Goal: Task Accomplishment & Management: Manage account settings

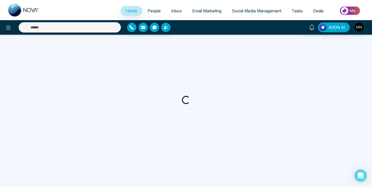
select select "*"
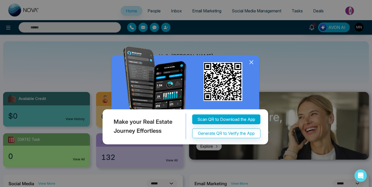
click at [253, 61] on icon at bounding box center [252, 62] width 8 height 8
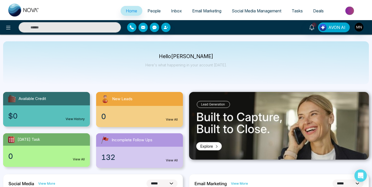
click at [151, 12] on span "People" at bounding box center [154, 10] width 13 height 5
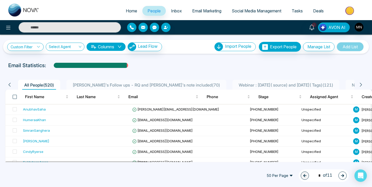
click at [14, 95] on span at bounding box center [15, 97] width 4 height 4
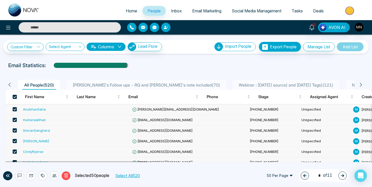
click at [123, 175] on button "Select All 520" at bounding box center [127, 175] width 28 height 7
click at [52, 174] on icon at bounding box center [54, 176] width 4 height 4
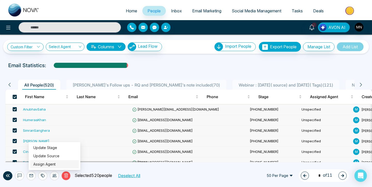
click at [55, 164] on link "Assign Agent" at bounding box center [44, 164] width 22 height 4
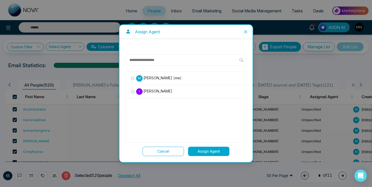
click at [138, 92] on p "I" at bounding box center [139, 91] width 6 height 6
click at [211, 153] on button "Assign Agent" at bounding box center [208, 151] width 41 height 9
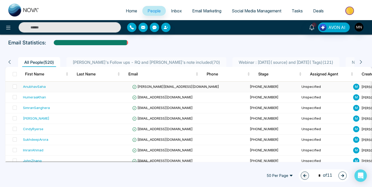
scroll to position [3, 0]
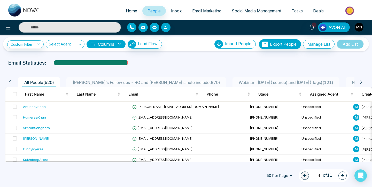
click at [15, 90] on th at bounding box center [13, 94] width 16 height 14
click at [15, 93] on span at bounding box center [15, 94] width 4 height 4
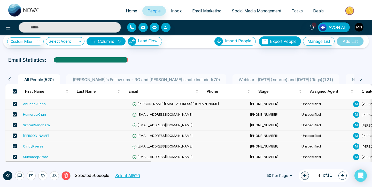
scroll to position [7, 0]
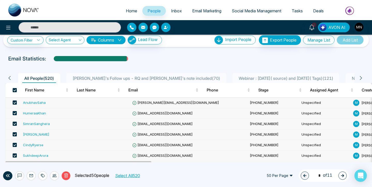
click at [137, 176] on button "Select All 520" at bounding box center [127, 175] width 28 height 7
click at [55, 175] on icon at bounding box center [54, 176] width 4 height 4
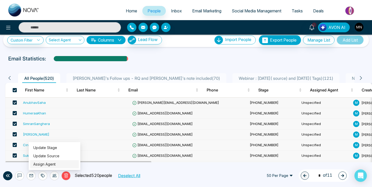
click at [56, 166] on link "Assign Agent" at bounding box center [44, 164] width 22 height 4
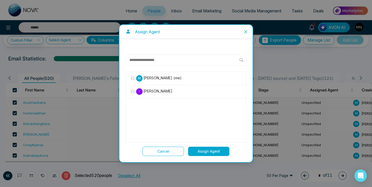
click at [145, 80] on span "[PERSON_NAME] (me)" at bounding box center [162, 78] width 39 height 6
click at [207, 153] on button "Assign Agent" at bounding box center [208, 151] width 41 height 9
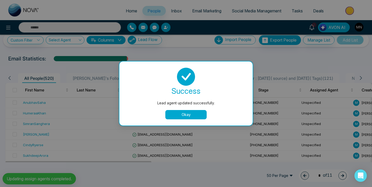
click at [197, 115] on button "Okay" at bounding box center [185, 114] width 41 height 9
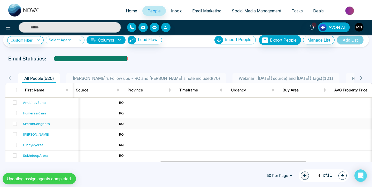
scroll to position [0, 409]
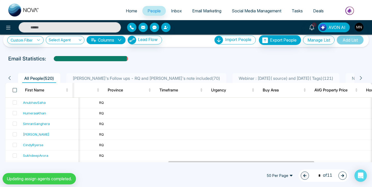
click at [14, 90] on span at bounding box center [15, 90] width 4 height 4
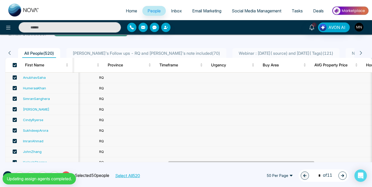
scroll to position [33, 0]
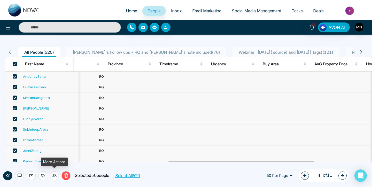
click at [55, 175] on icon at bounding box center [54, 175] width 4 height 3
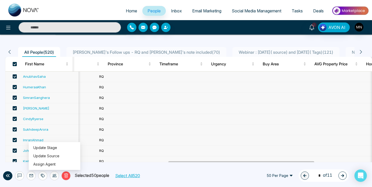
click at [130, 176] on button "Select All 520" at bounding box center [127, 175] width 28 height 7
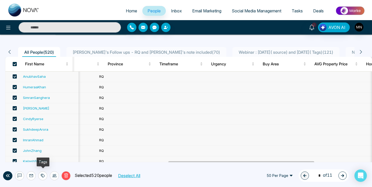
click at [44, 176] on icon at bounding box center [43, 176] width 4 height 4
click at [38, 158] on link "Add Tags" at bounding box center [30, 156] width 17 height 4
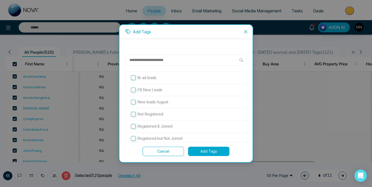
click at [164, 59] on input "text" at bounding box center [184, 60] width 111 height 6
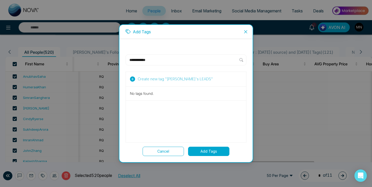
type input "**********"
click at [172, 77] on span "Create new tag " [PERSON_NAME]'s LEADS "" at bounding box center [175, 79] width 75 height 6
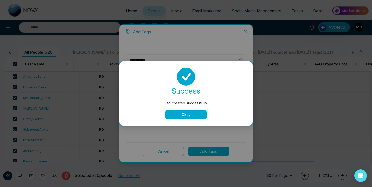
click at [184, 112] on button "Okay" at bounding box center [185, 114] width 41 height 9
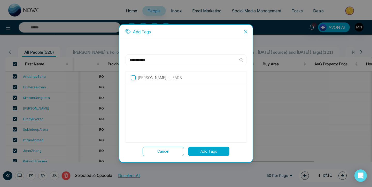
click at [167, 76] on label "[PERSON_NAME]'s LEADS" at bounding box center [186, 78] width 110 height 6
click at [212, 149] on button "Add Tags" at bounding box center [208, 151] width 41 height 9
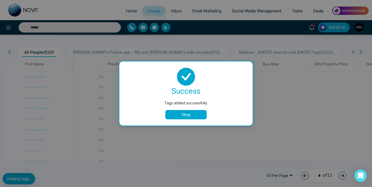
click at [195, 118] on button "Okay" at bounding box center [185, 114] width 41 height 9
